Goal: Book appointment/travel/reservation

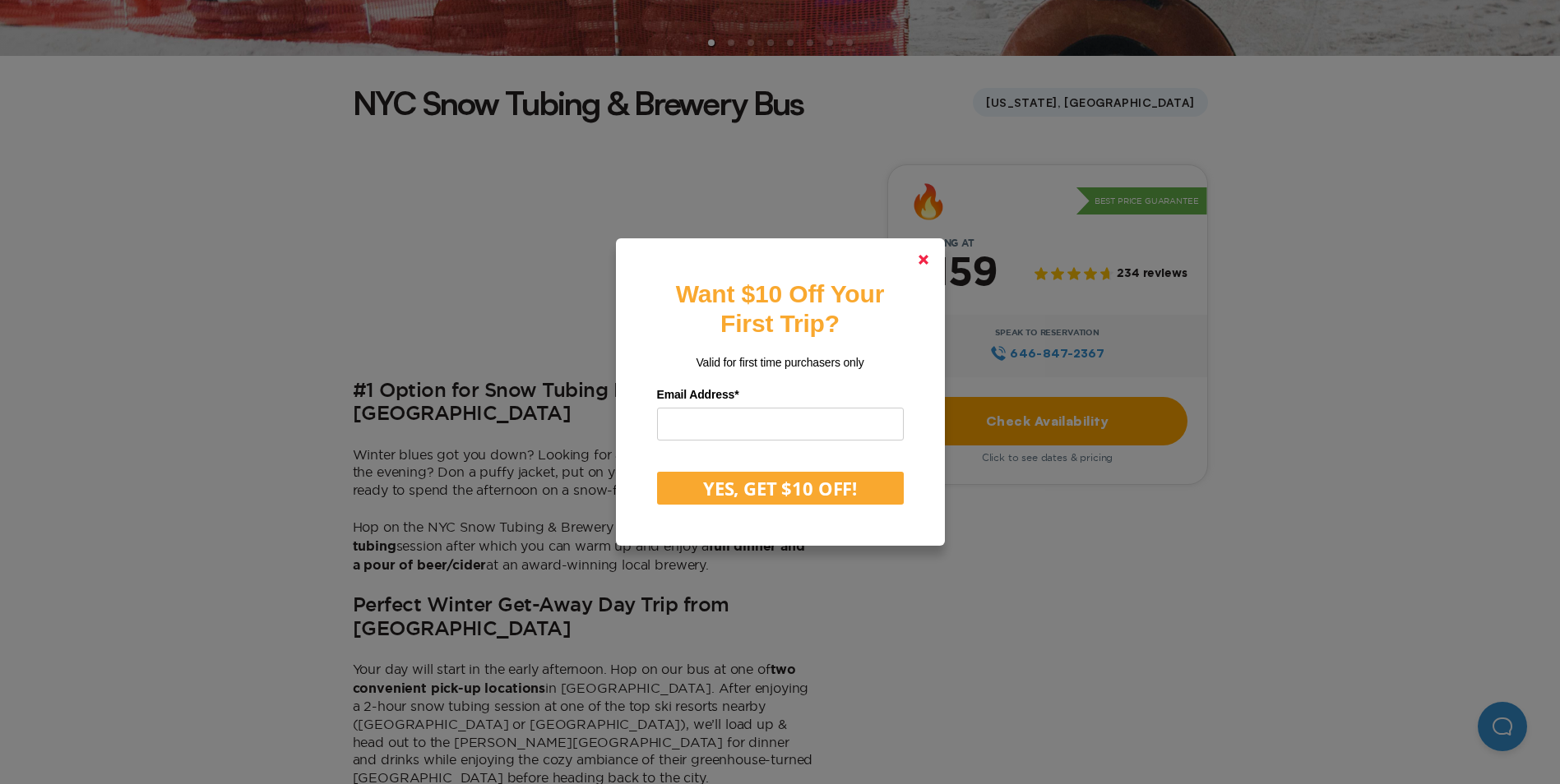
click at [929, 258] on polygon at bounding box center [923, 260] width 10 height 10
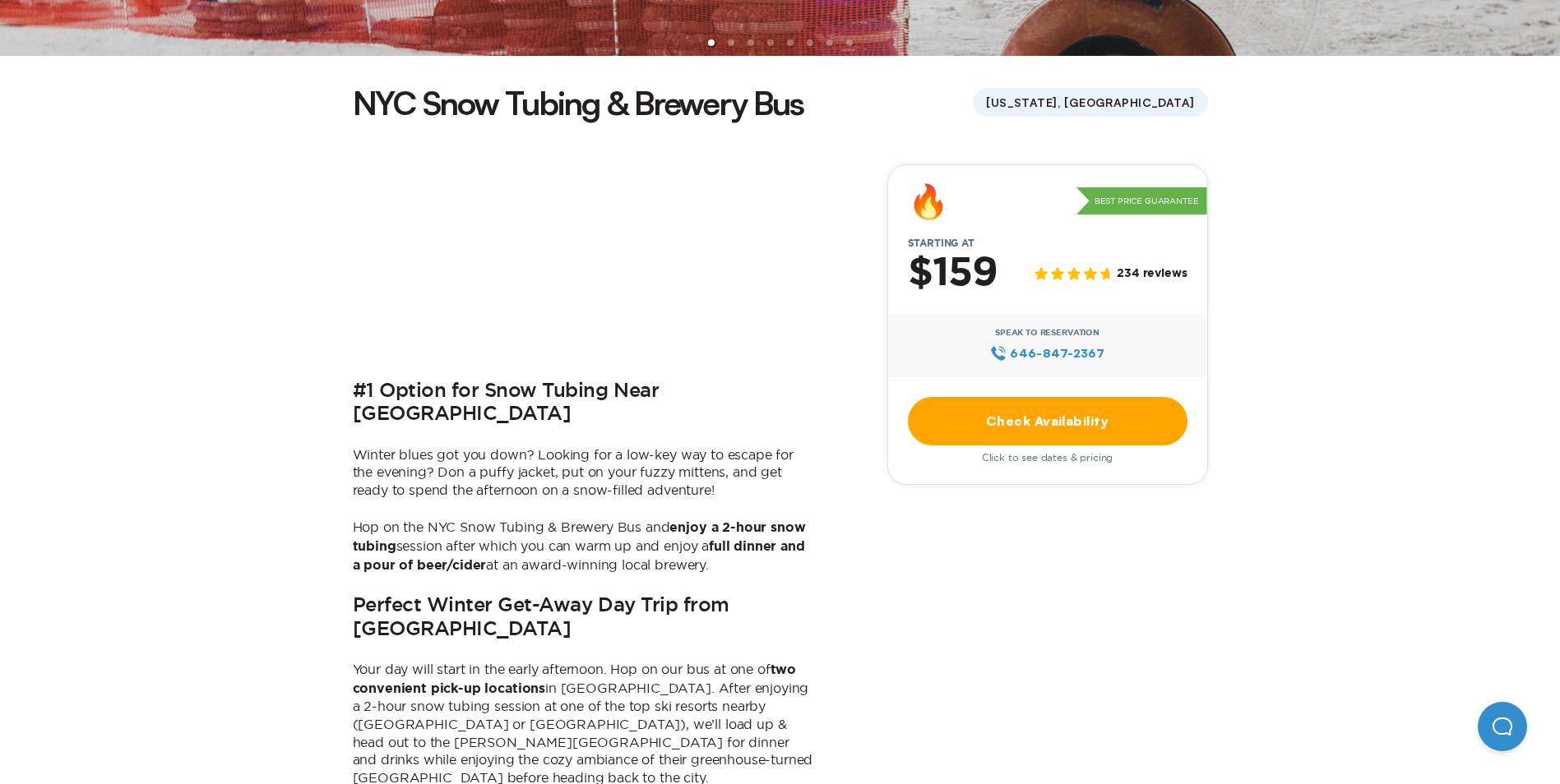
click at [976, 420] on link "Check Availability" at bounding box center [1048, 421] width 280 height 48
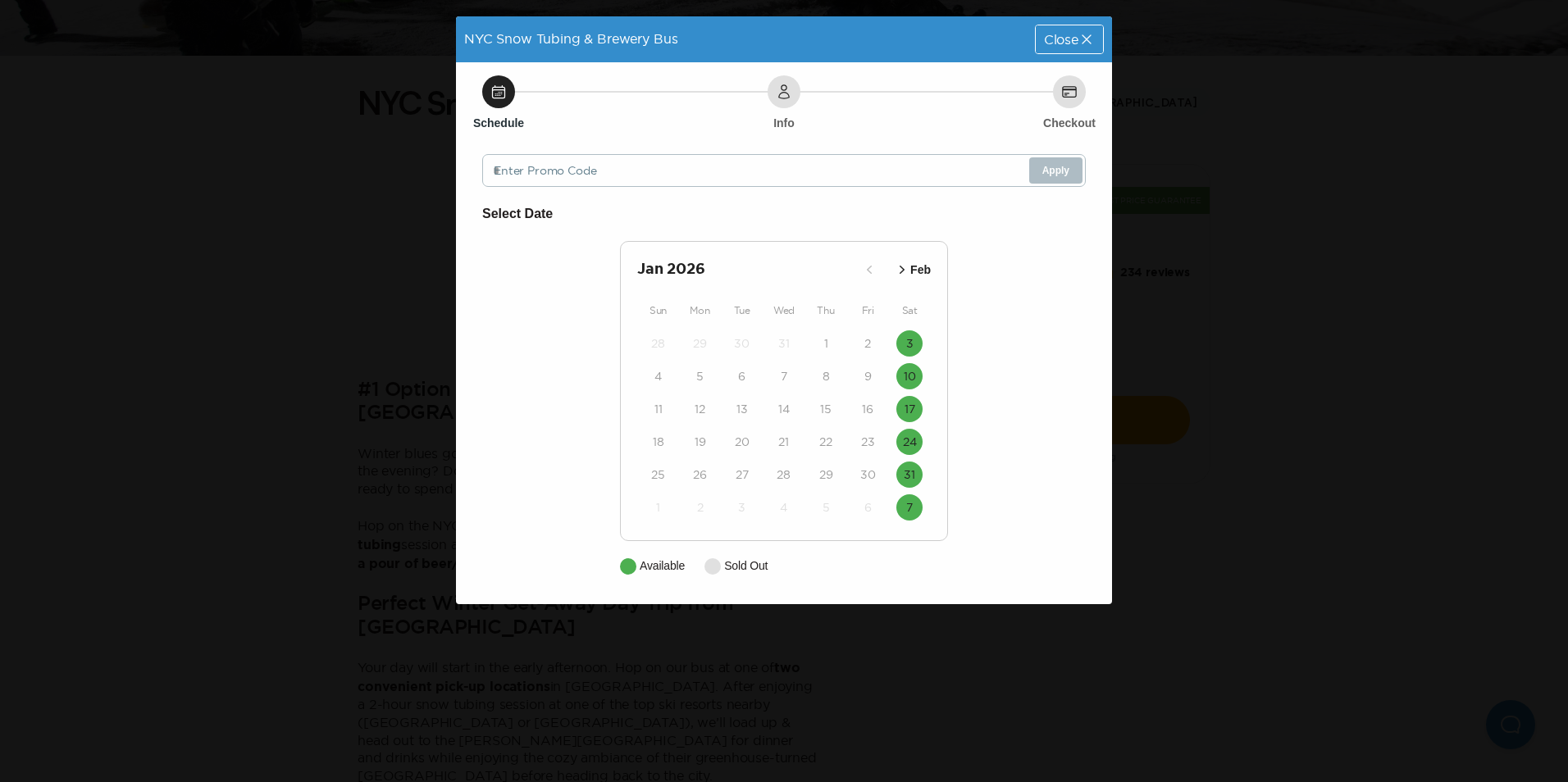
click at [900, 271] on icon "button" at bounding box center [902, 269] width 16 height 16
click at [1134, 301] on div "NYC Snow Tubing & Brewery Bus Close Schedule Info Checkout Enter Promo Code App…" at bounding box center [784, 391] width 1568 height 782
click at [1058, 33] on span "Close" at bounding box center [1061, 39] width 35 height 13
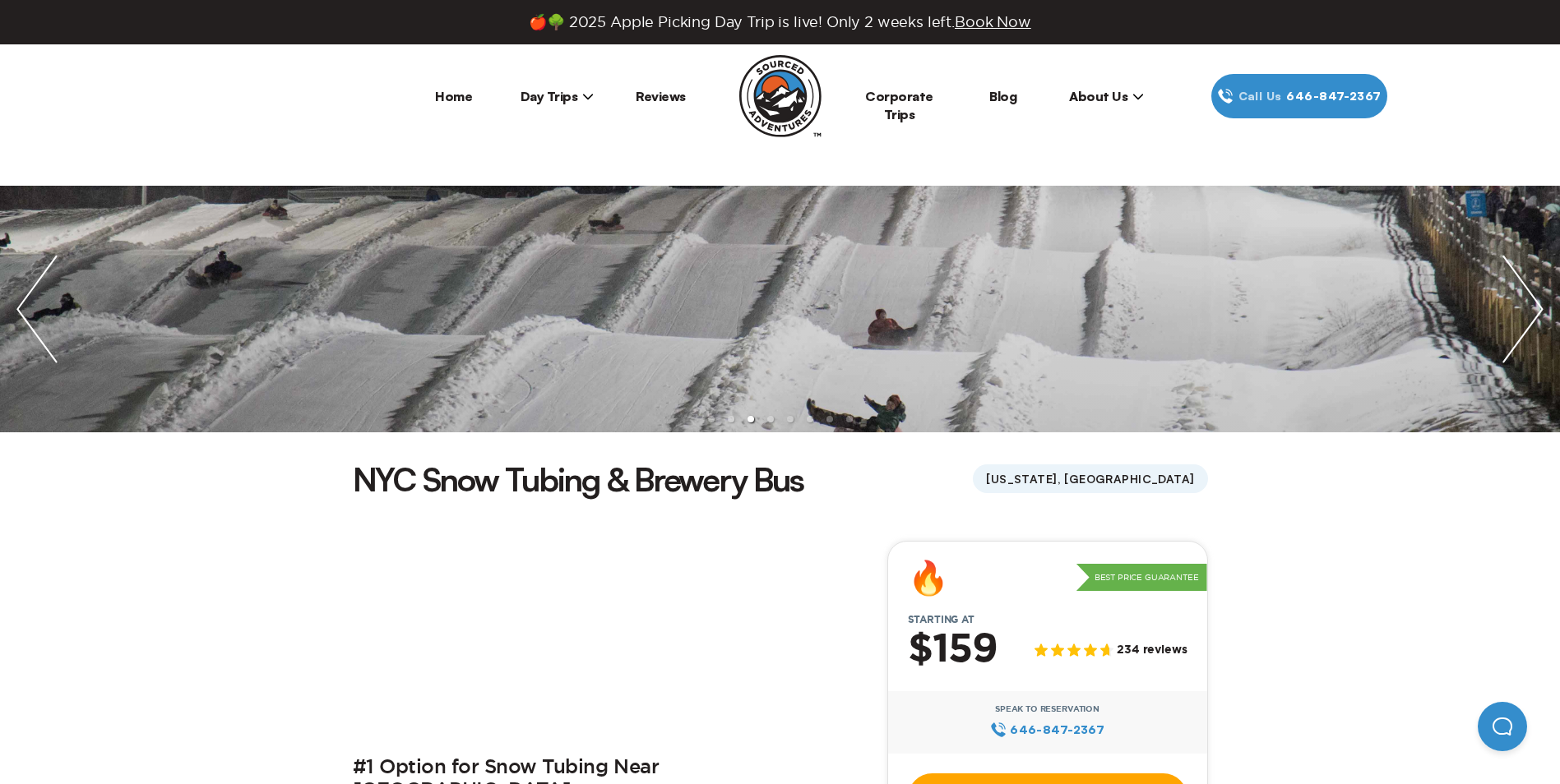
click at [577, 90] on span "Day Trips" at bounding box center [558, 96] width 74 height 16
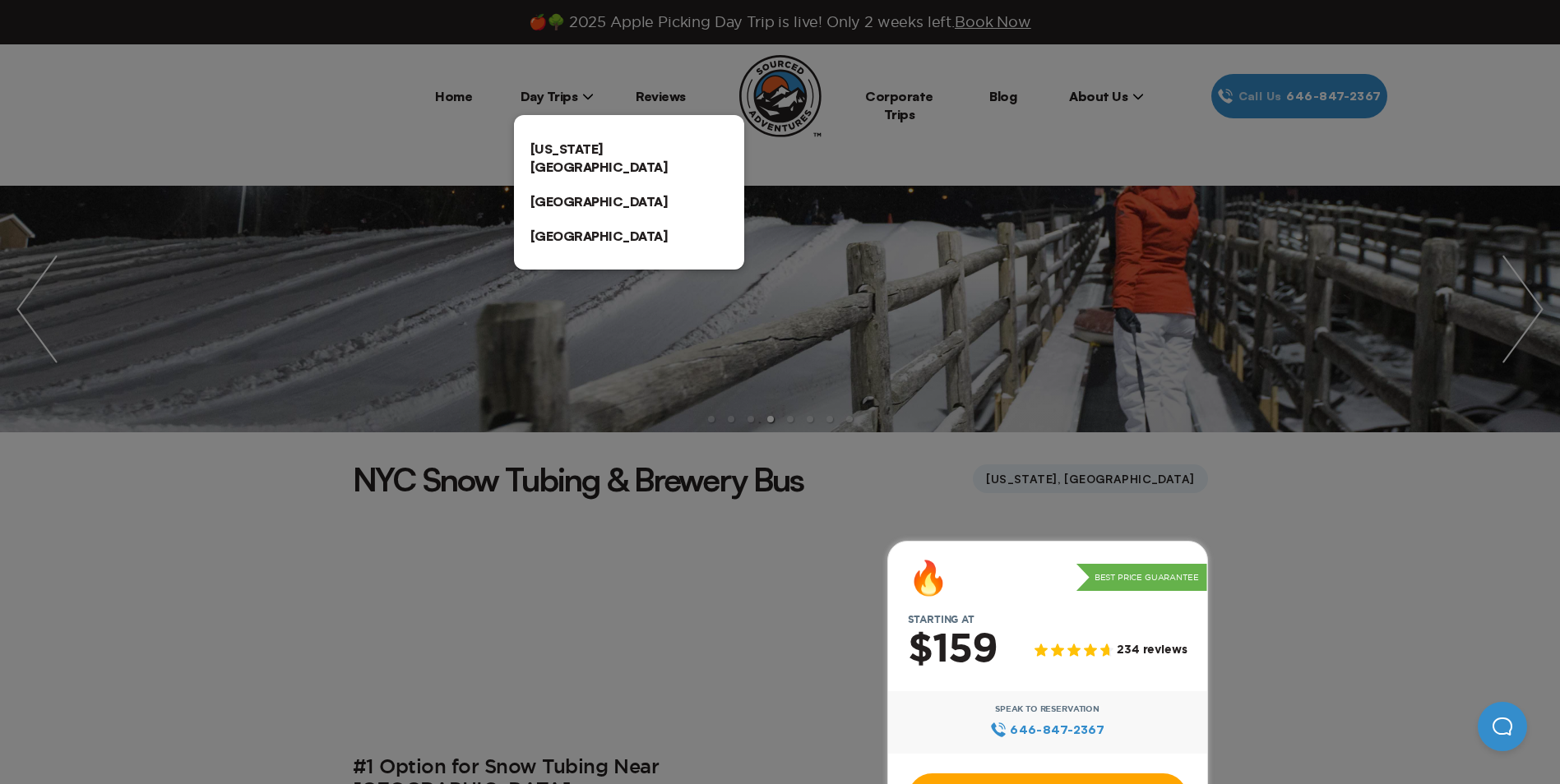
click at [564, 143] on link "[US_STATE][GEOGRAPHIC_DATA]" at bounding box center [629, 157] width 230 height 53
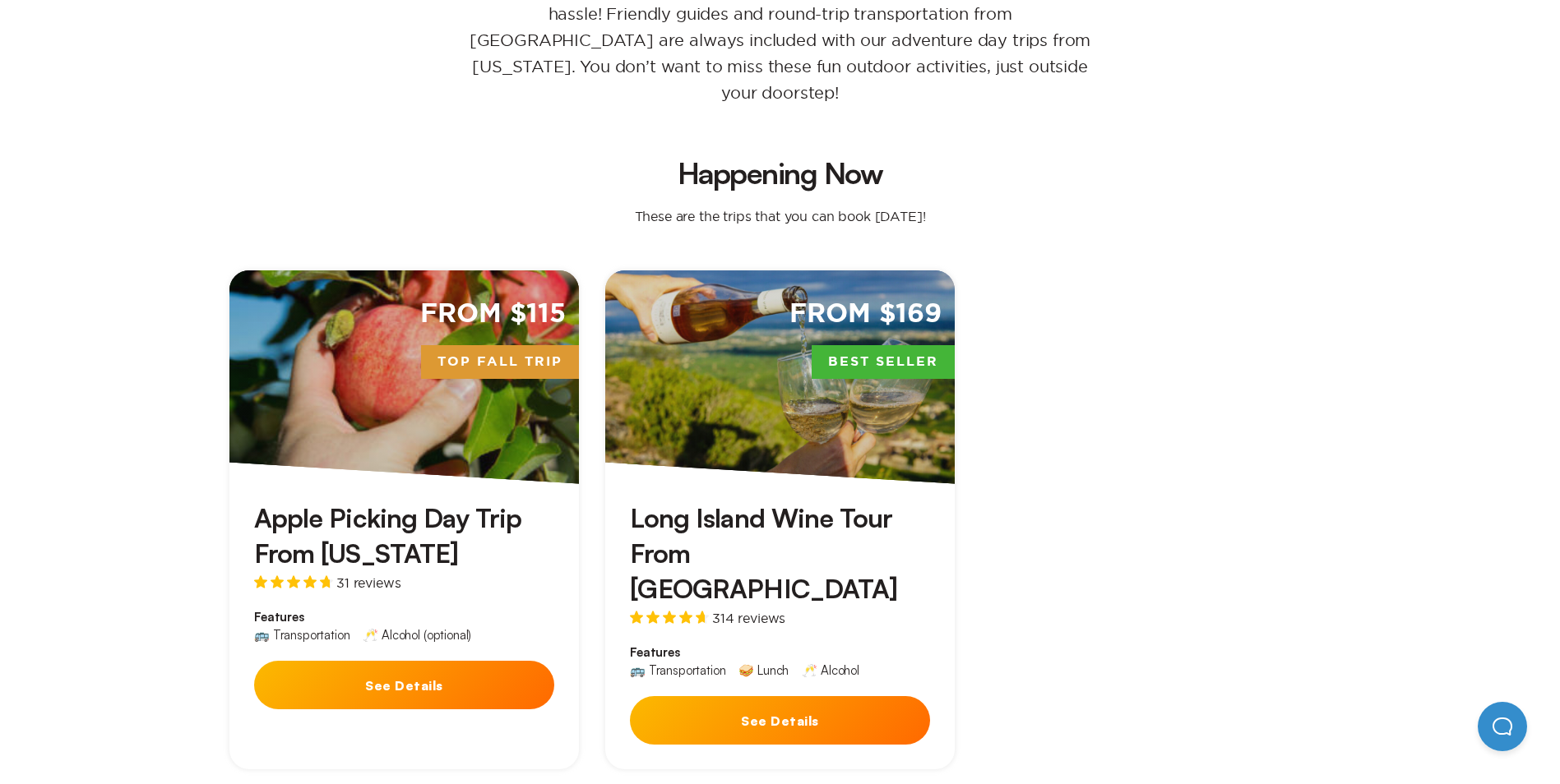
scroll to position [331, 0]
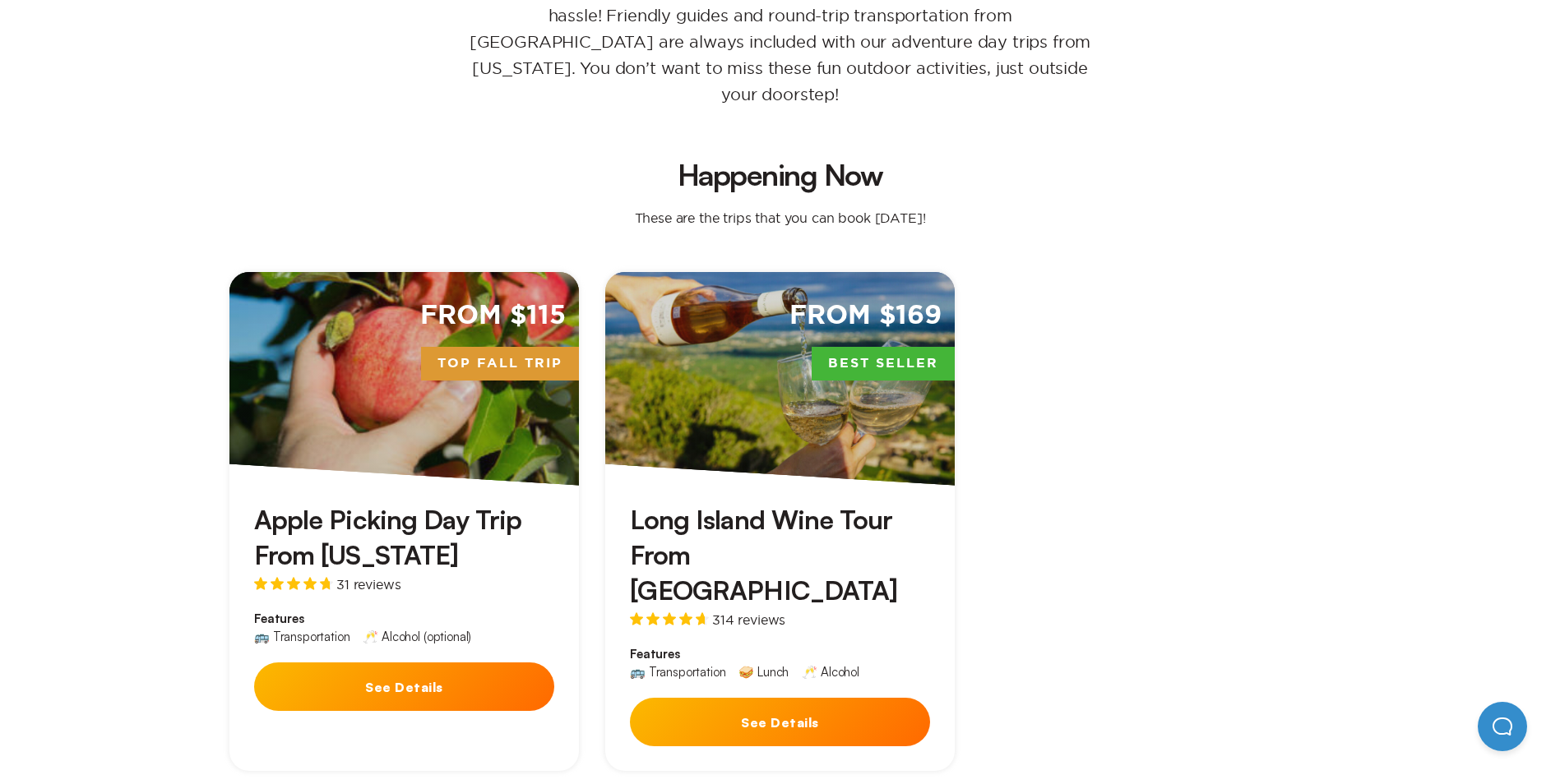
click at [479, 663] on button "See Details" at bounding box center [404, 687] width 300 height 48
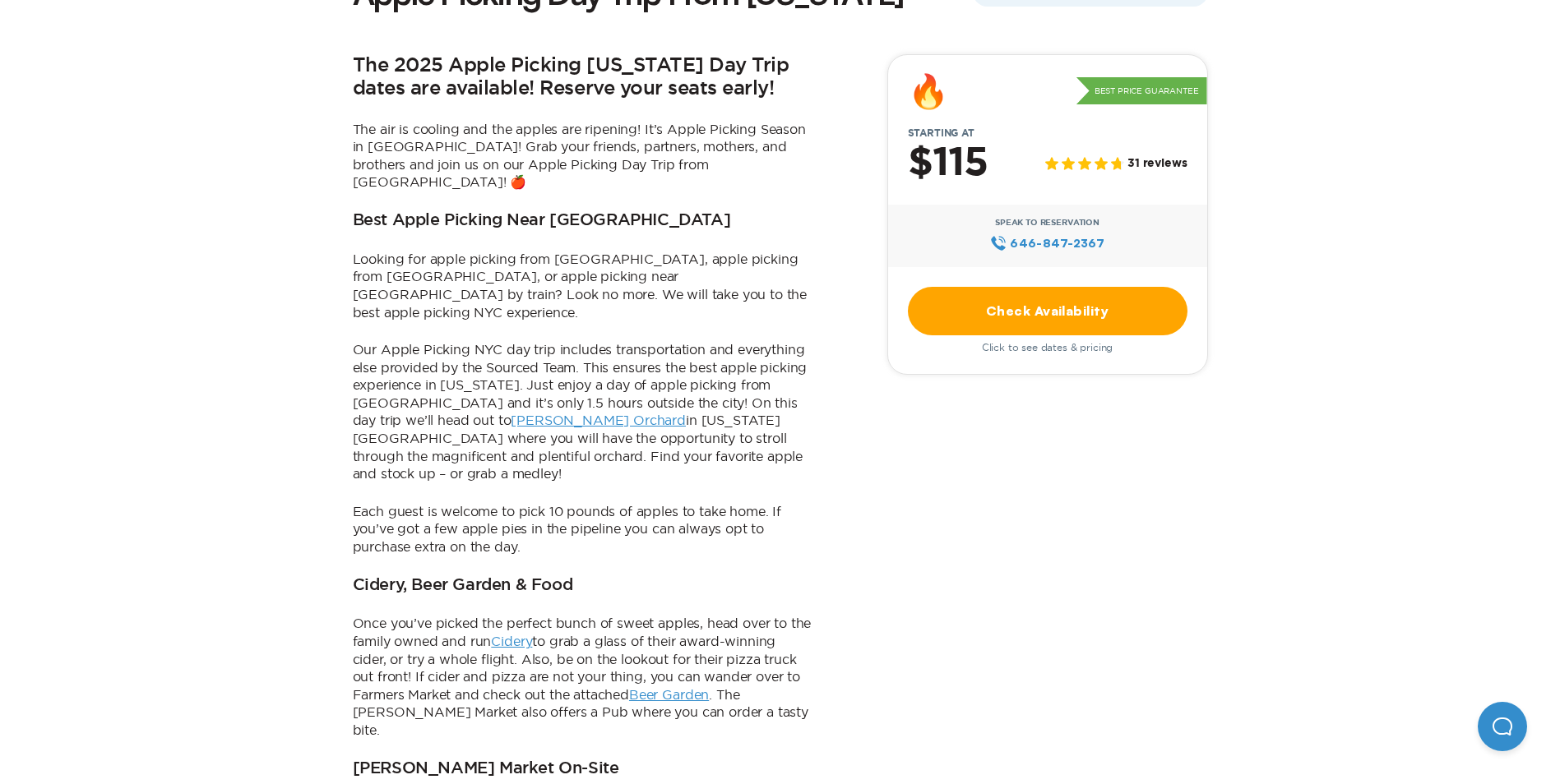
scroll to position [486, 0]
click at [1064, 310] on link "Check Availability" at bounding box center [1048, 312] width 280 height 48
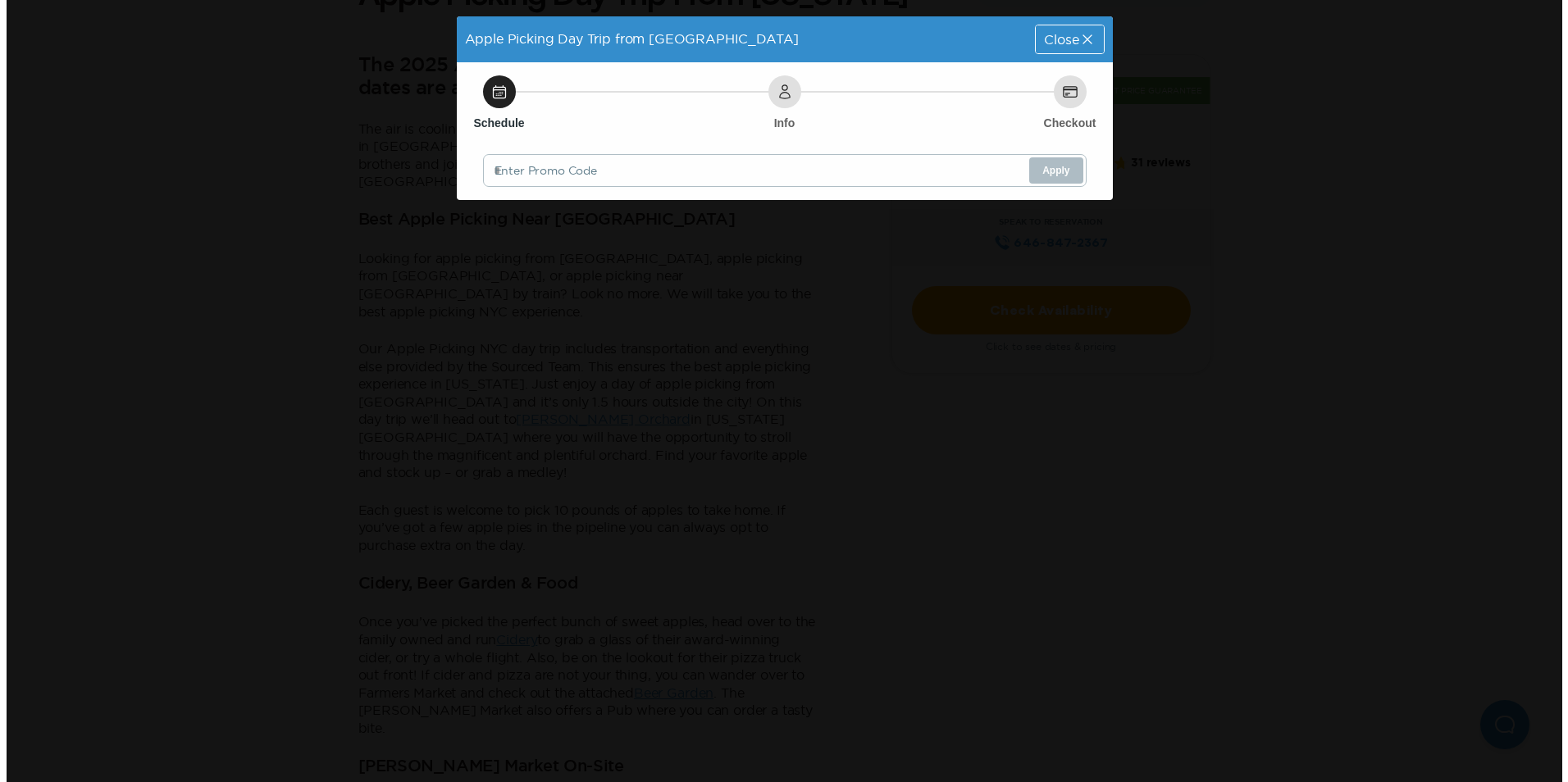
scroll to position [0, 0]
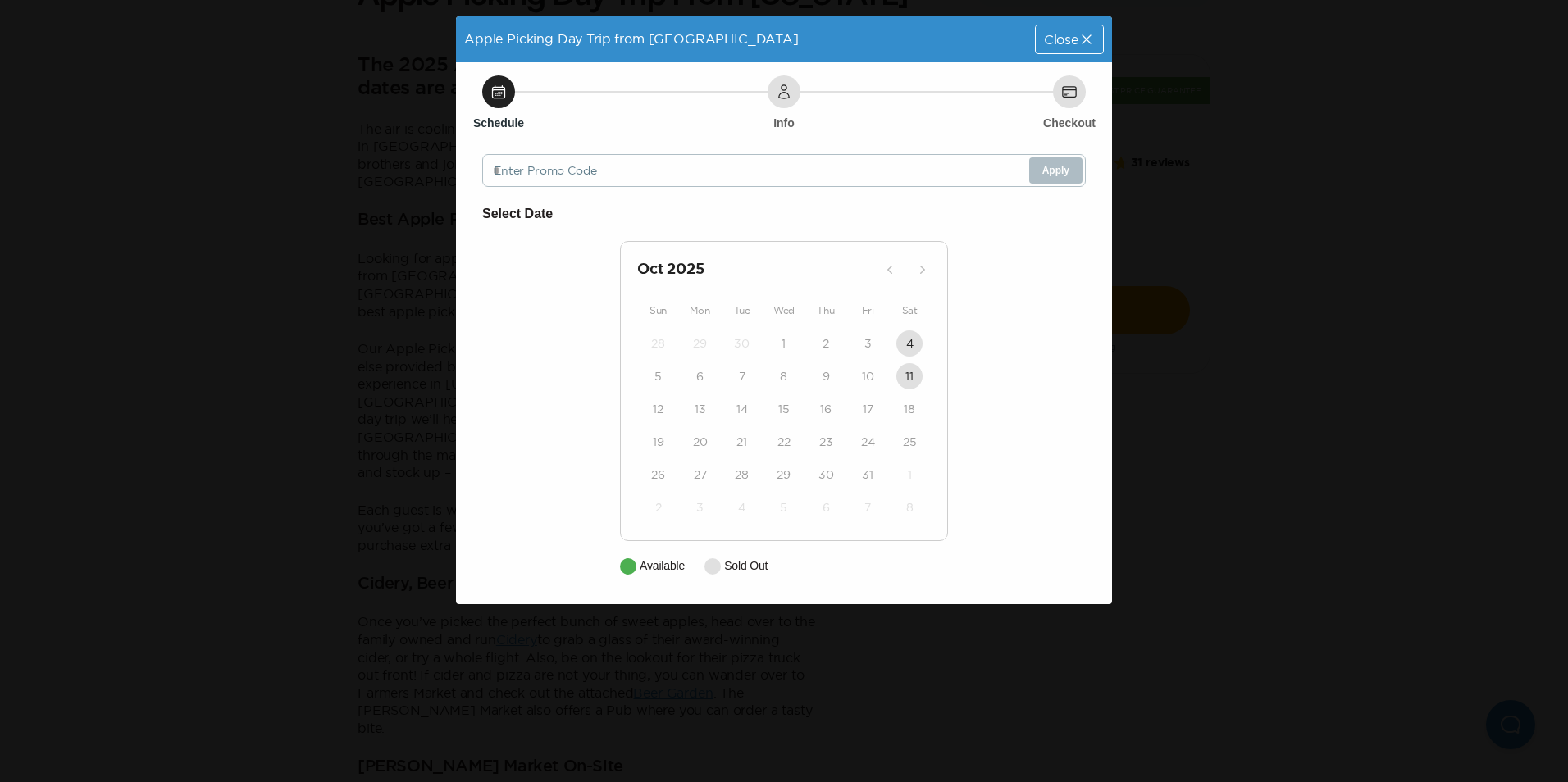
click at [1075, 31] on div "Close" at bounding box center [1069, 39] width 67 height 28
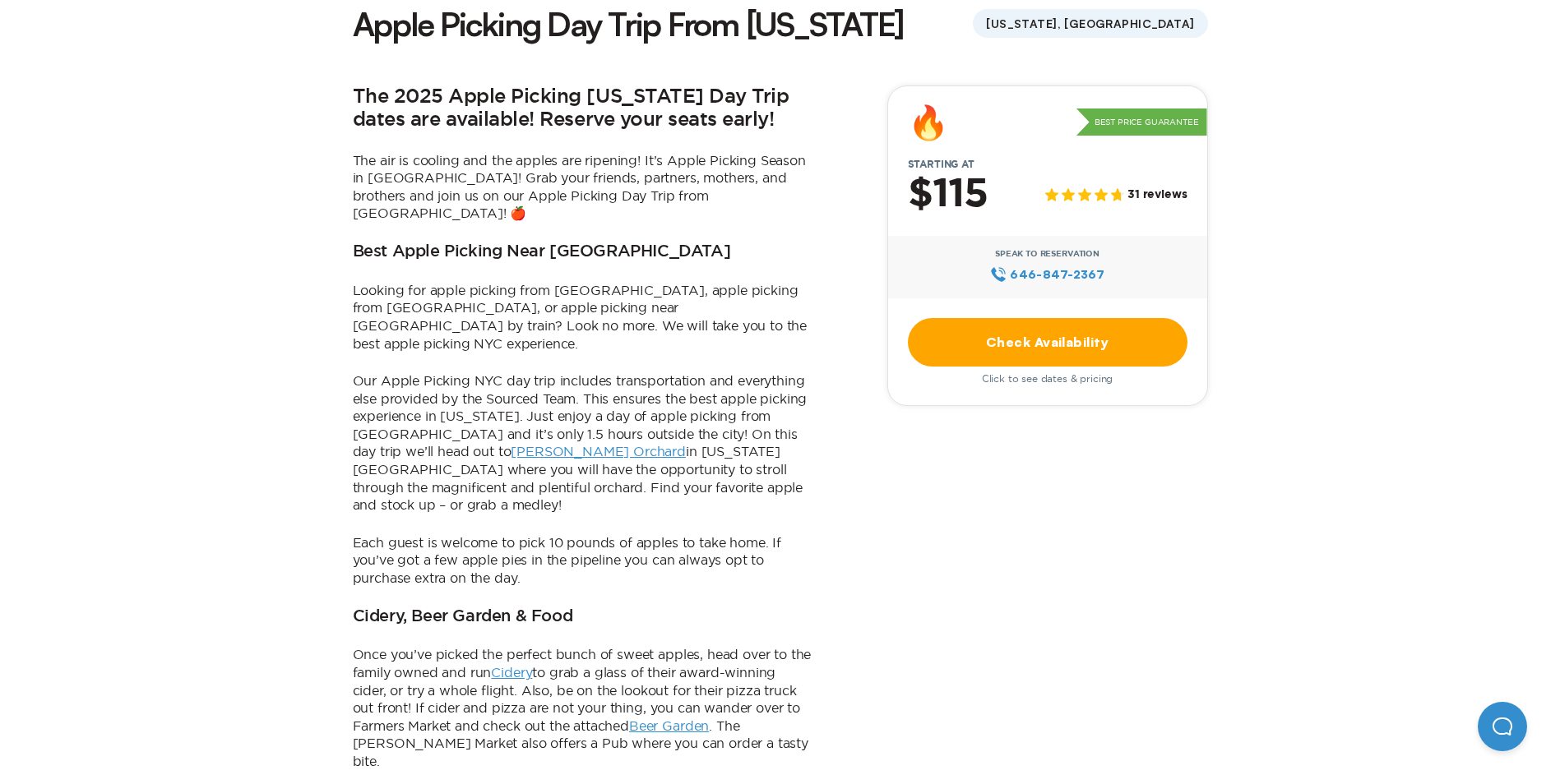
scroll to position [465, 0]
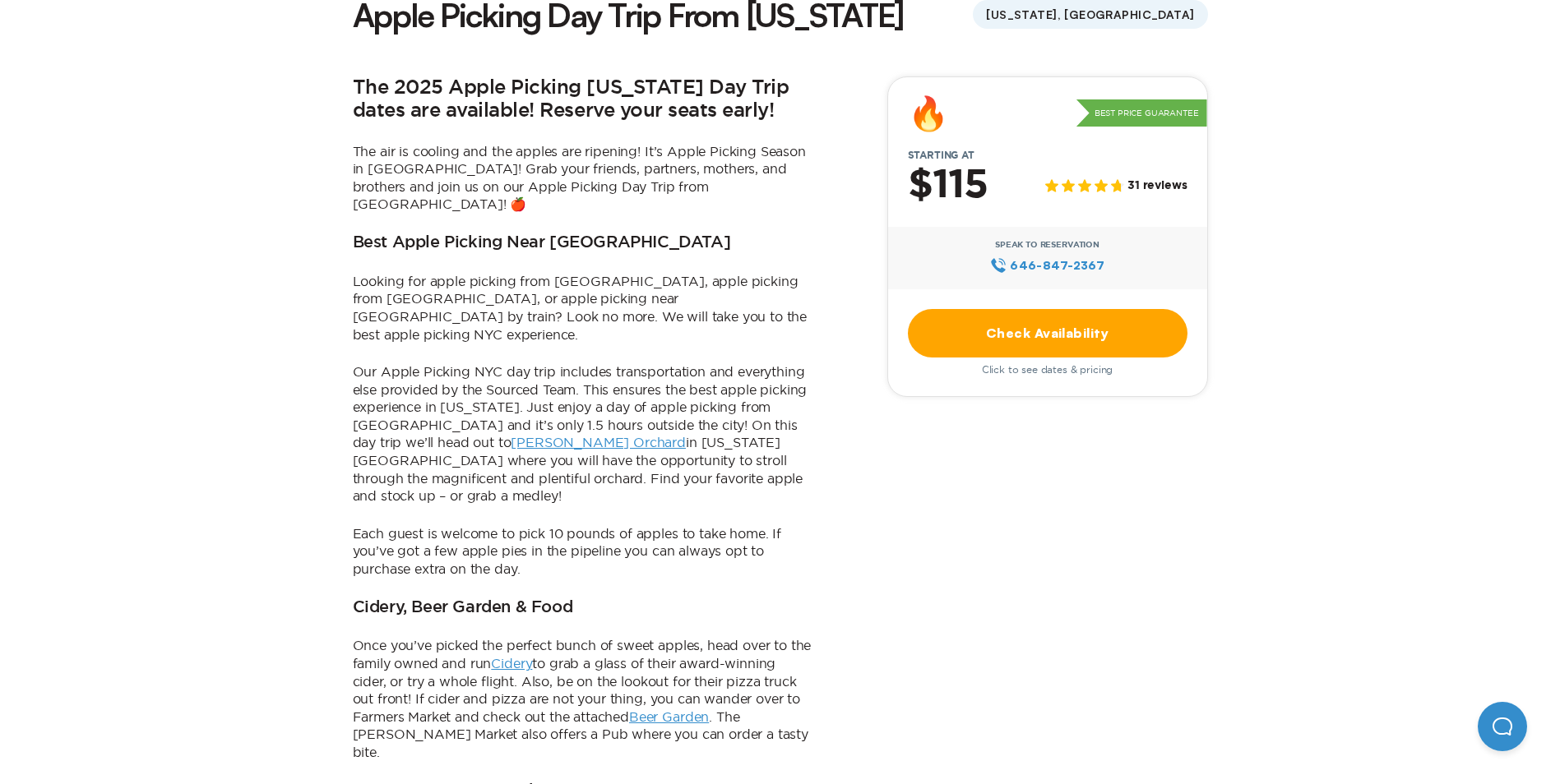
click at [1020, 338] on link "Check Availability" at bounding box center [1048, 333] width 280 height 48
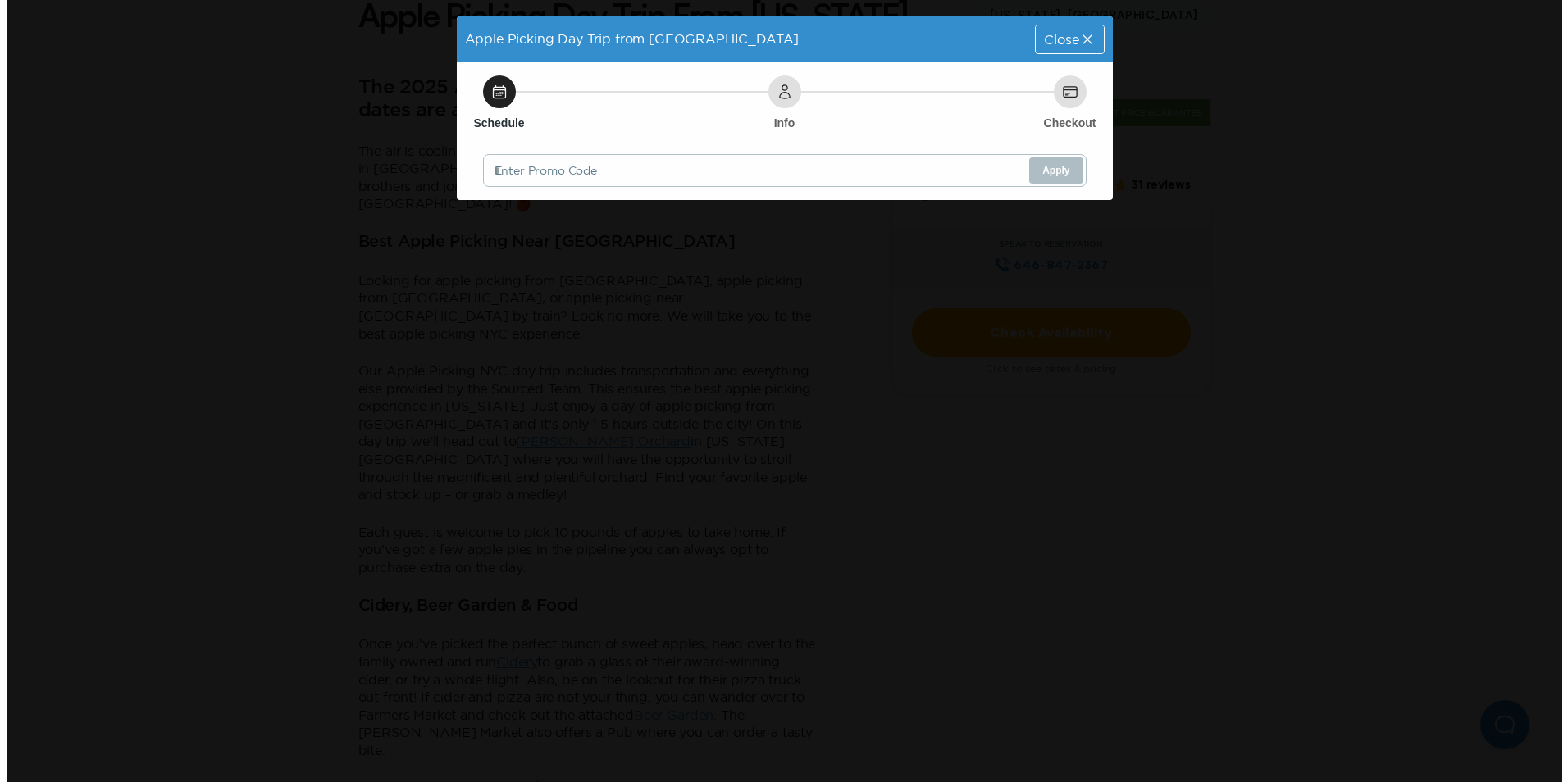
scroll to position [0, 0]
